Goal: Transaction & Acquisition: Purchase product/service

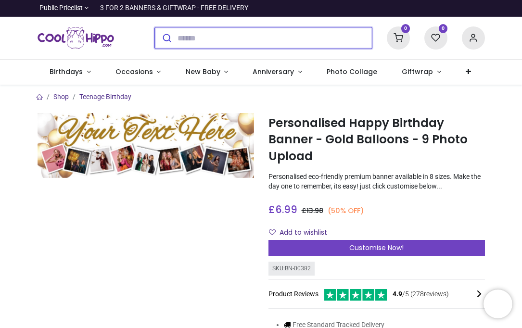
click at [253, 34] on input "search" at bounding box center [275, 37] width 194 height 21
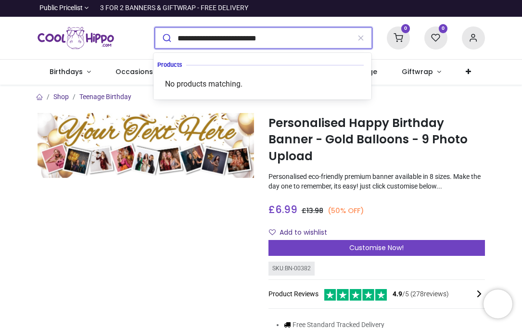
type input "**********"
click at [155, 27] on button "submit" at bounding box center [166, 37] width 23 height 21
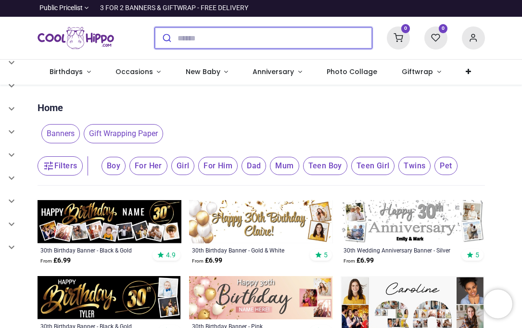
click at [210, 31] on input "search" at bounding box center [275, 37] width 194 height 21
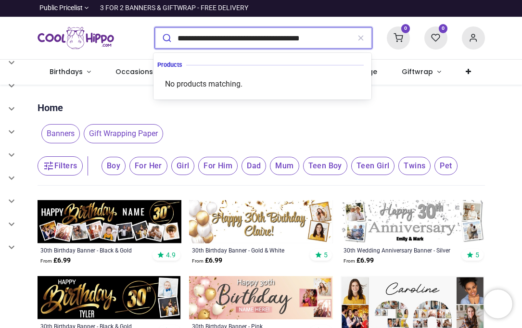
click at [155, 27] on button "submit" at bounding box center [166, 37] width 23 height 21
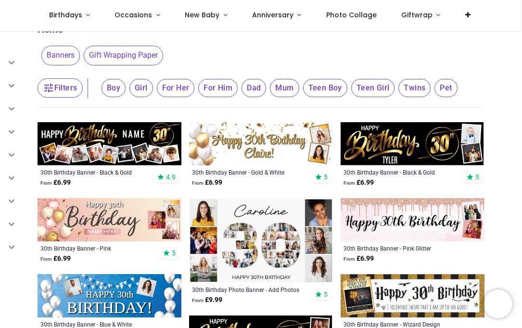
scroll to position [24, 0]
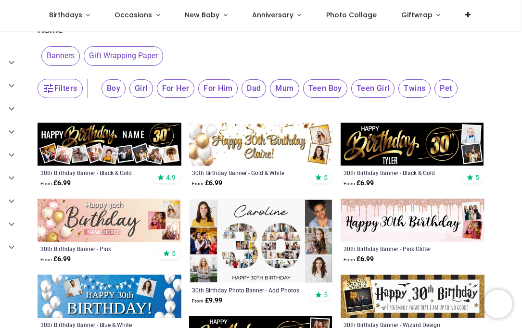
click at [126, 92] on span "For Her" at bounding box center [113, 88] width 24 height 18
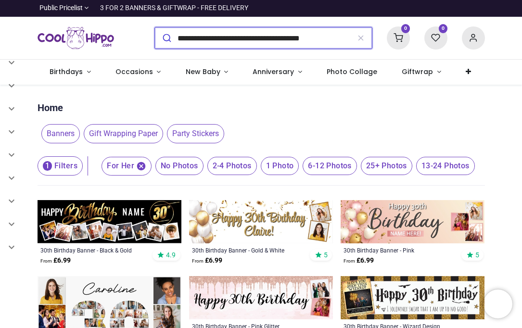
click at [235, 37] on input "**********" at bounding box center [264, 37] width 172 height 21
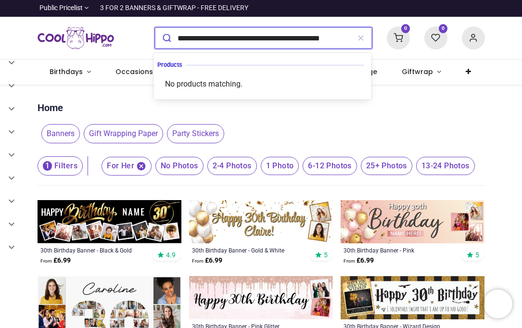
type input "**********"
click at [155, 27] on button "submit" at bounding box center [166, 37] width 23 height 21
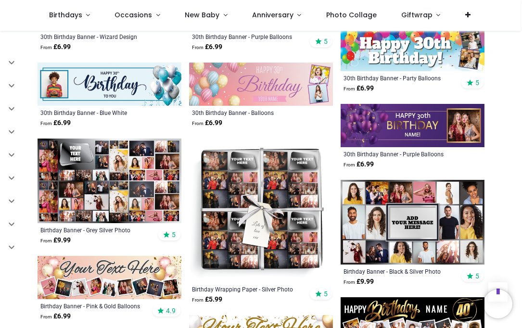
scroll to position [392, 0]
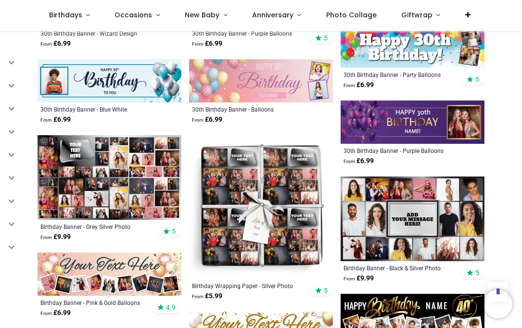
click at [244, 194] on img at bounding box center [261, 207] width 144 height 144
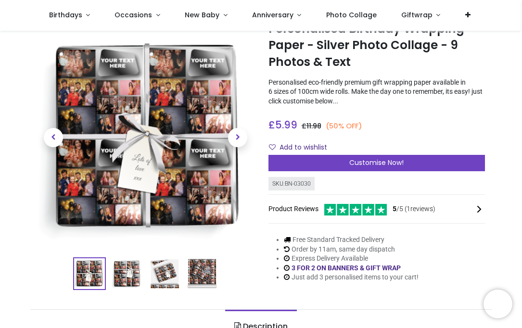
scroll to position [39, 0]
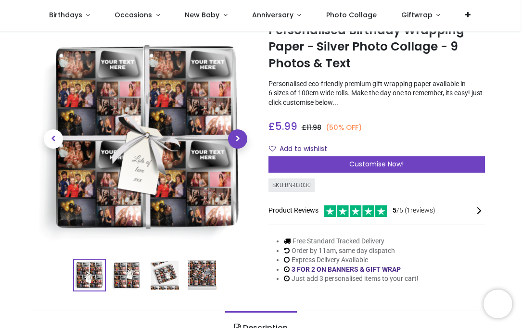
click at [238, 140] on span "Next" at bounding box center [237, 138] width 19 height 19
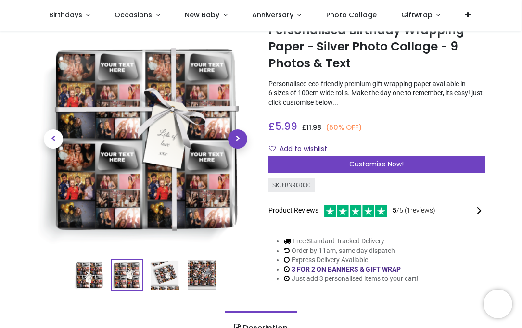
click at [238, 140] on span "Next" at bounding box center [237, 138] width 19 height 19
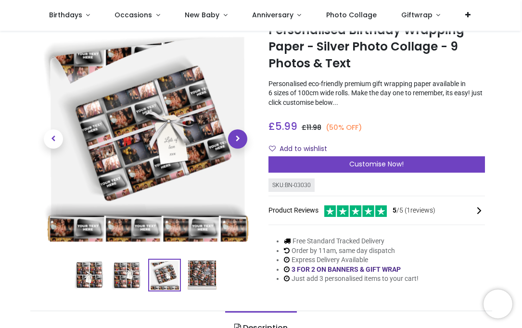
click at [238, 140] on span "Next" at bounding box center [237, 138] width 19 height 19
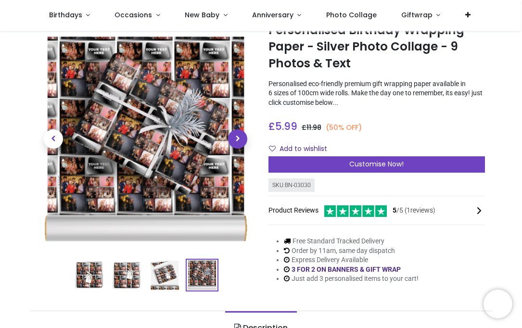
click at [238, 140] on span "Next" at bounding box center [237, 138] width 19 height 19
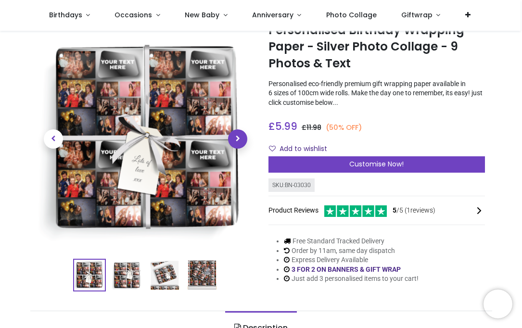
click at [238, 140] on span "Next" at bounding box center [237, 138] width 19 height 19
